Goal: Task Accomplishment & Management: Manage account settings

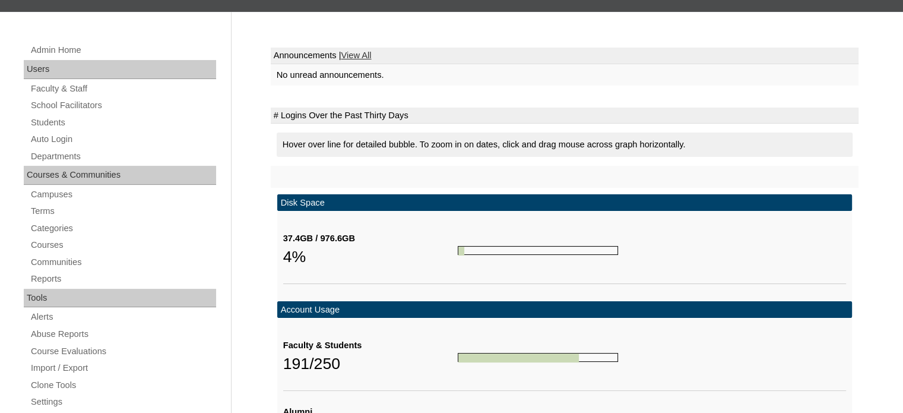
scroll to position [181, 0]
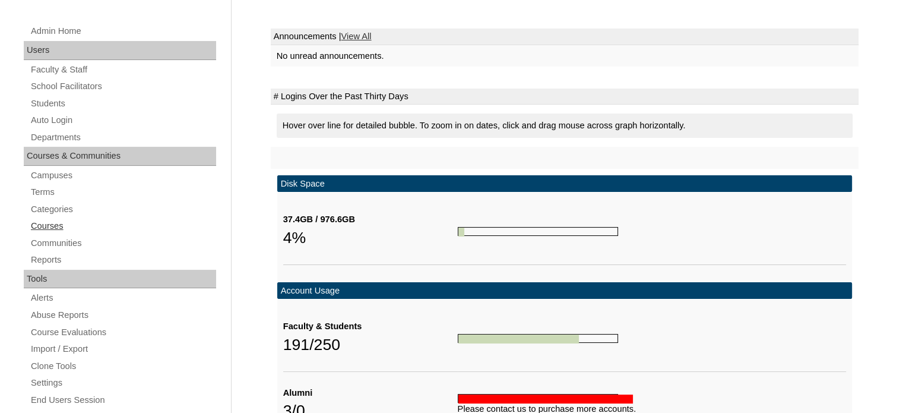
click at [57, 219] on link "Courses" at bounding box center [123, 226] width 187 height 15
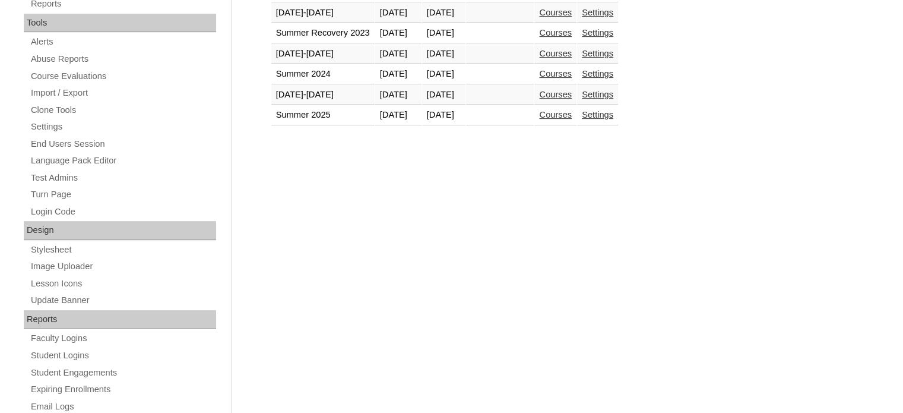
scroll to position [363, 0]
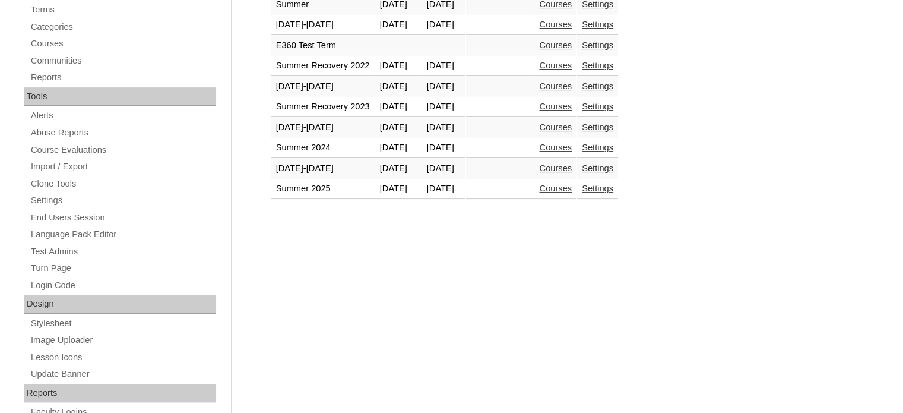
click at [572, 166] on link "Courses" at bounding box center [555, 168] width 33 height 10
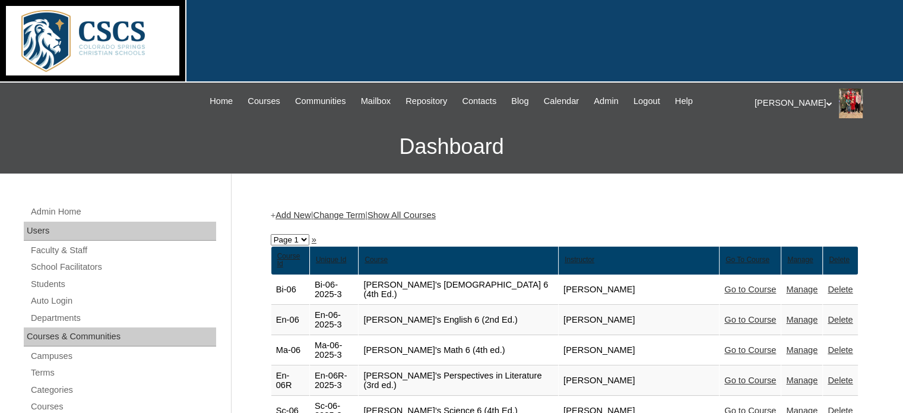
click at [424, 211] on link "Show All Courses" at bounding box center [402, 215] width 68 height 10
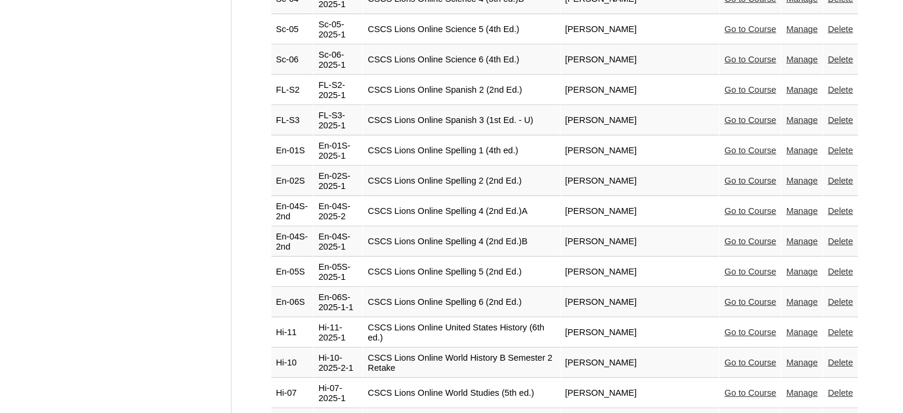
scroll to position [3457, 0]
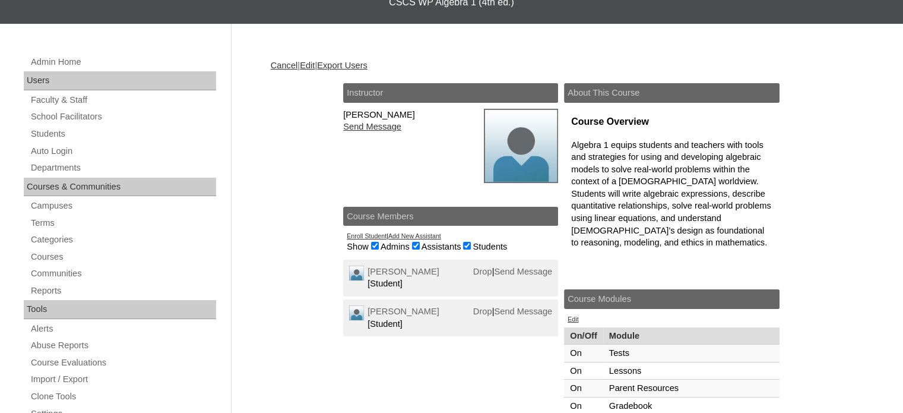
scroll to position [164, 0]
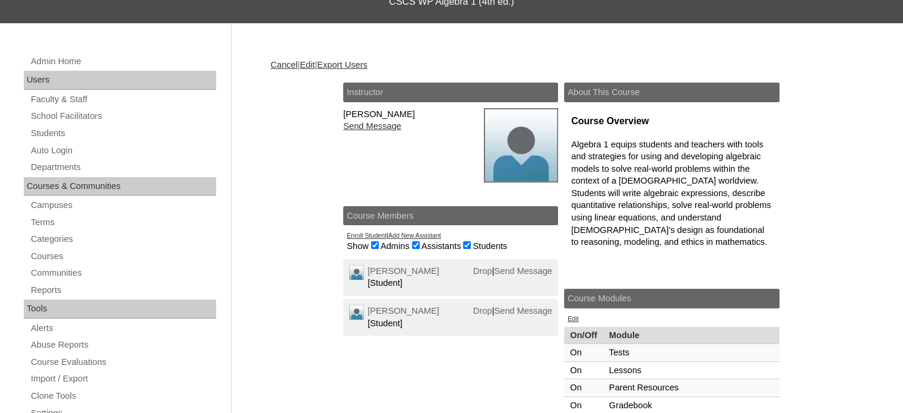
click at [411, 233] on link "Add New Assistant" at bounding box center [414, 235] width 53 height 7
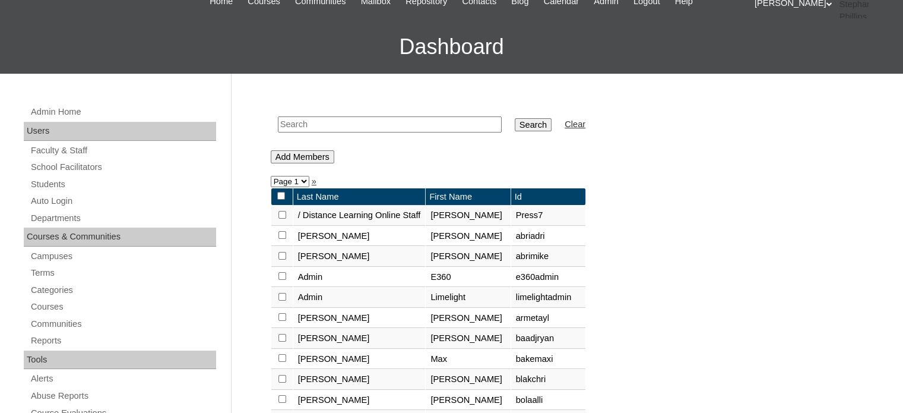
scroll to position [102, 0]
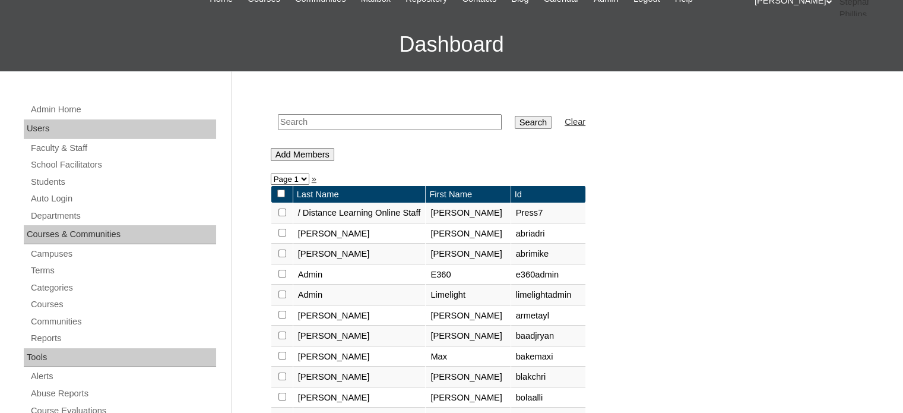
click at [319, 125] on input "text" at bounding box center [390, 122] width 224 height 16
type input "[PERSON_NAME]"
click at [515, 123] on input "Search" at bounding box center [533, 122] width 37 height 13
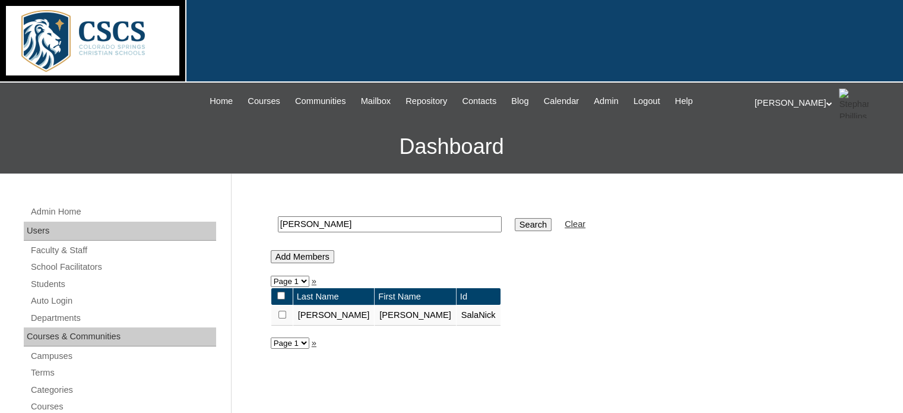
click at [282, 311] on input "checkbox" at bounding box center [283, 315] width 8 height 8
checkbox input "true"
click at [290, 255] on input "Add Members" at bounding box center [303, 256] width 64 height 13
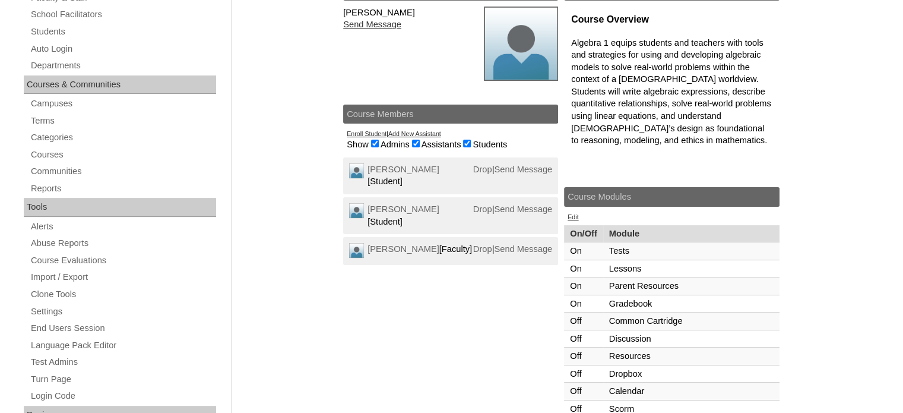
scroll to position [276, 0]
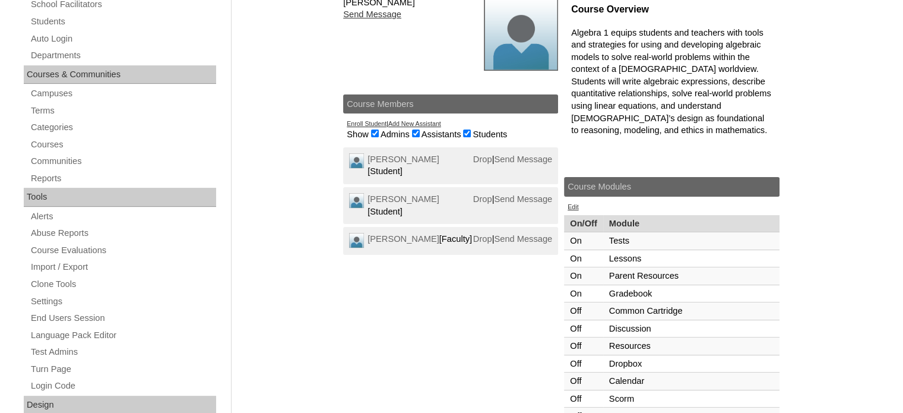
click at [351, 331] on div "Instructor [PERSON_NAME] Send Message Course Members Enroll Student | Add New A…" at bounding box center [564, 235] width 443 height 529
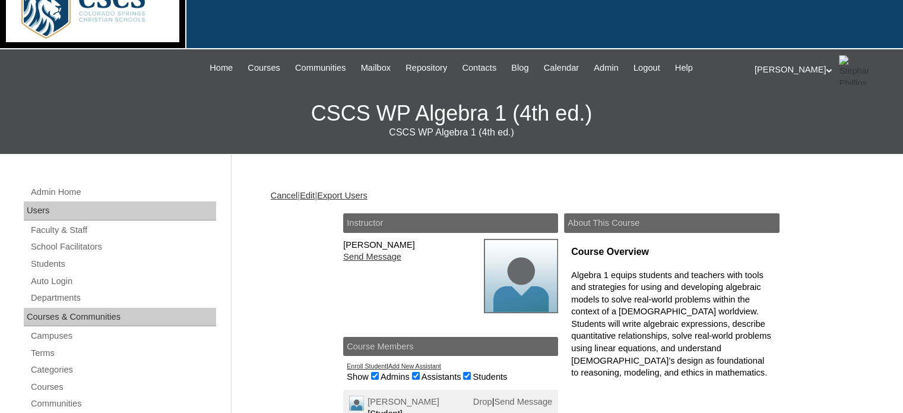
scroll to position [0, 0]
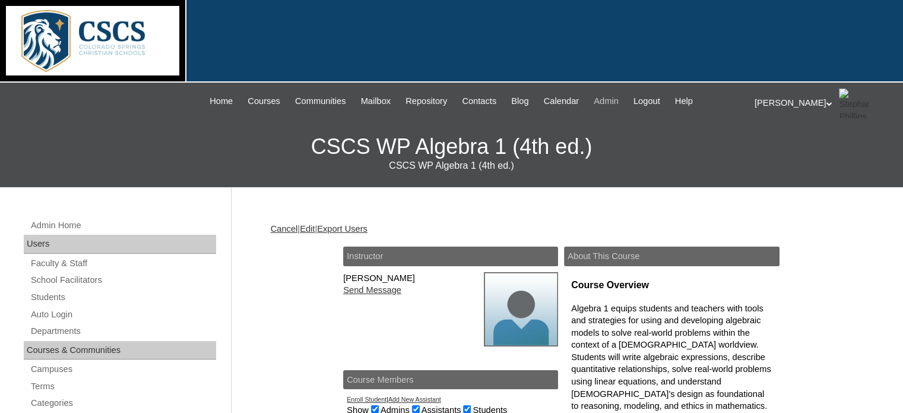
click at [609, 102] on span "Admin" at bounding box center [606, 101] width 25 height 14
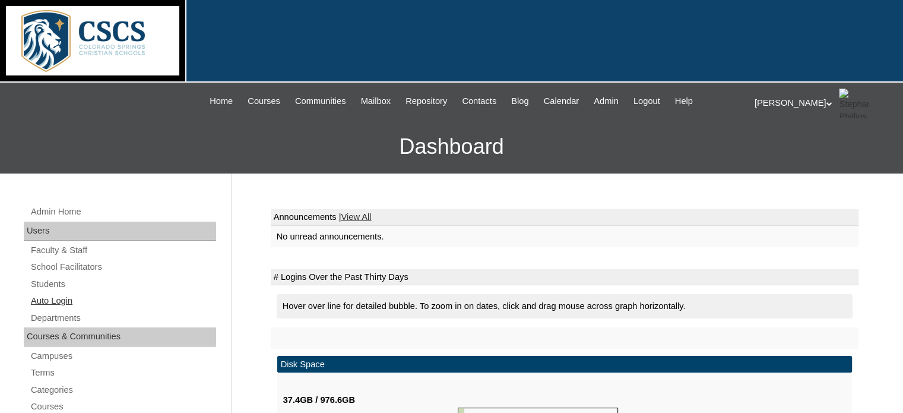
click at [42, 299] on link "Auto Login" at bounding box center [123, 300] width 187 height 15
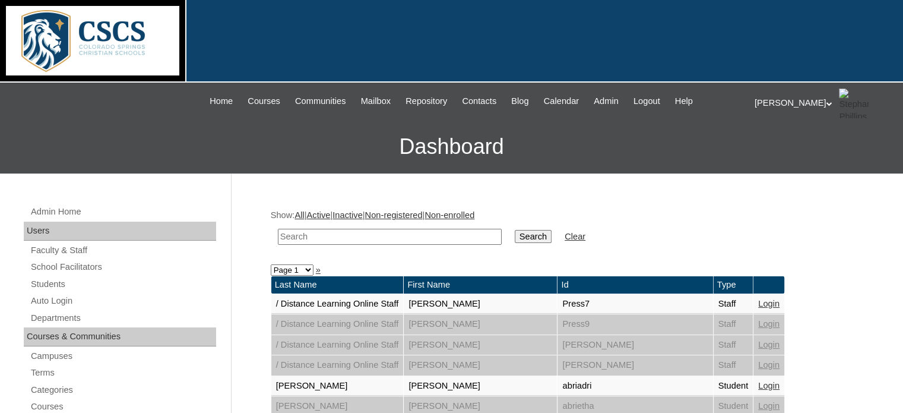
click at [328, 236] on input "text" at bounding box center [390, 237] width 224 height 16
type input "salas"
click at [515, 230] on input "Search" at bounding box center [533, 236] width 37 height 13
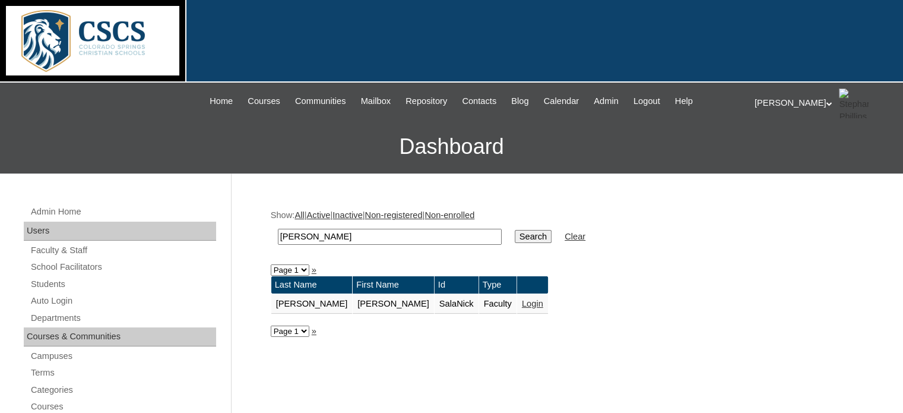
click at [522, 304] on link "Login" at bounding box center [532, 304] width 21 height 10
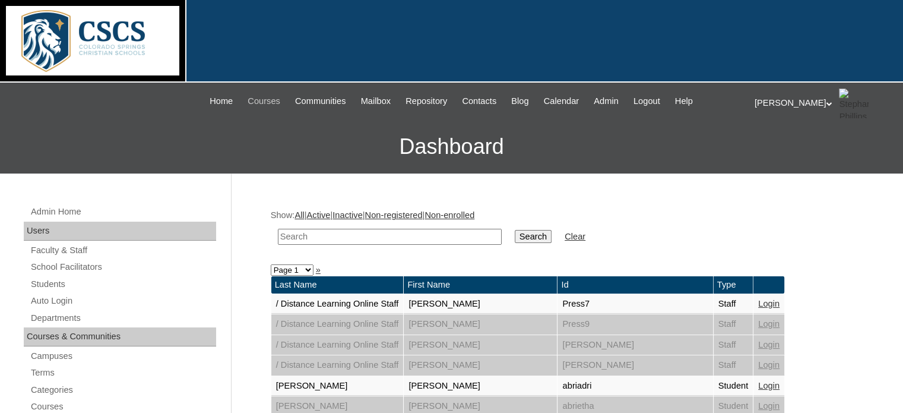
click at [249, 97] on span "Courses" at bounding box center [264, 101] width 33 height 14
